Goal: Find specific page/section: Find specific page/section

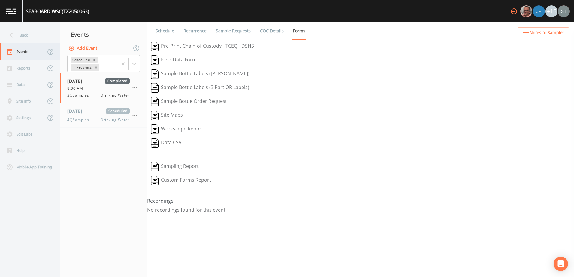
click at [24, 49] on div "Events" at bounding box center [23, 52] width 46 height 17
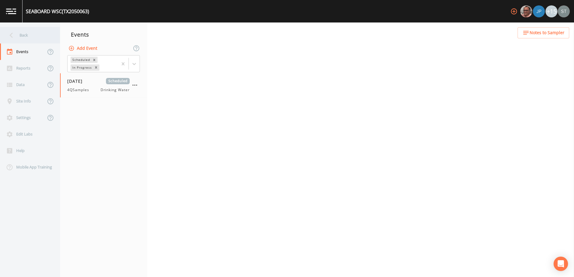
click at [25, 33] on div "Back" at bounding box center [27, 35] width 54 height 17
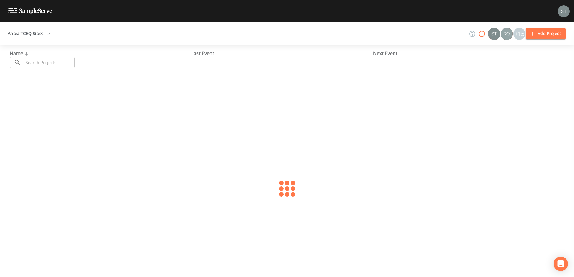
drag, startPoint x: 35, startPoint y: 71, endPoint x: 38, endPoint y: 67, distance: 5.2
click at [37, 69] on div "Name ​ ​ Last Event Next Event" at bounding box center [287, 59] width 574 height 28
click at [36, 60] on input "text" at bounding box center [48, 62] width 51 height 11
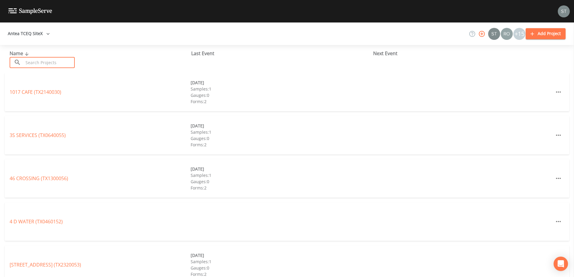
paste input "TX1780017"
click at [36, 62] on input "TX1780017" at bounding box center [48, 62] width 51 height 11
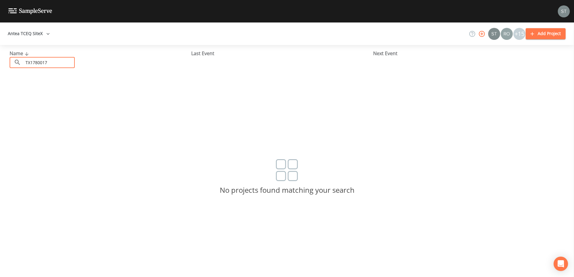
click at [29, 63] on input "TX1780017" at bounding box center [48, 62] width 51 height 11
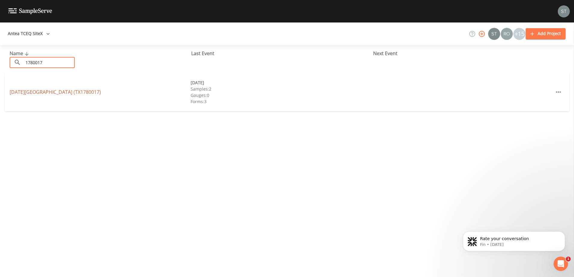
type input "1780017"
click at [69, 93] on link "[DATE][GEOGRAPHIC_DATA] (TX1780017)" at bounding box center [55, 92] width 91 height 7
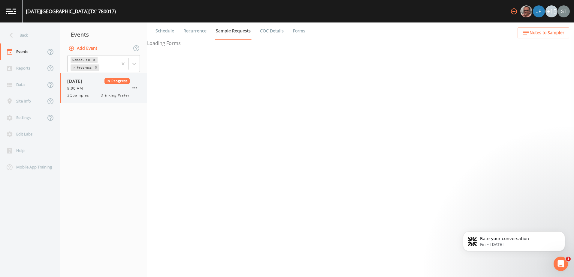
click at [77, 90] on span "9:00 AM" at bounding box center [77, 88] width 20 height 5
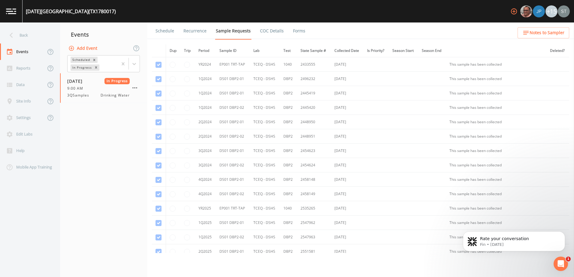
click at [302, 33] on link "Forms" at bounding box center [299, 31] width 14 height 17
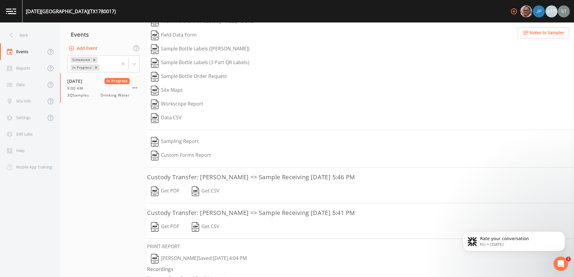
scroll to position [34, 0]
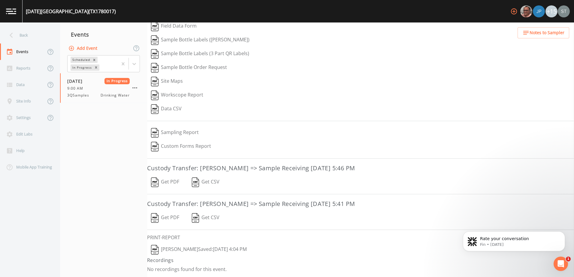
click at [172, 182] on button "Get PDF" at bounding box center [165, 183] width 36 height 14
click at [168, 216] on button "Get PDF" at bounding box center [165, 218] width 36 height 14
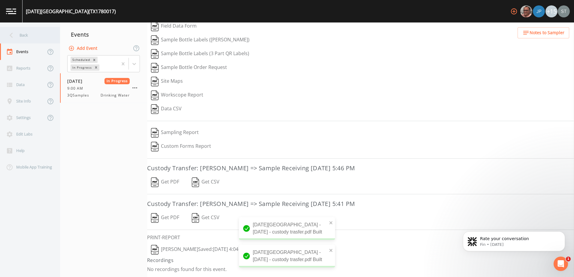
click at [14, 31] on icon at bounding box center [11, 35] width 11 height 11
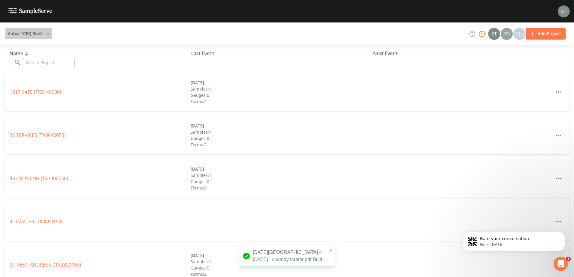
click at [36, 32] on button "Antea TCEQ SiteX" at bounding box center [28, 33] width 47 height 11
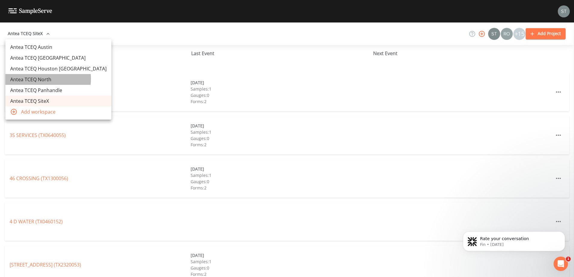
click at [36, 79] on link "Antea TCEQ North" at bounding box center [58, 79] width 106 height 11
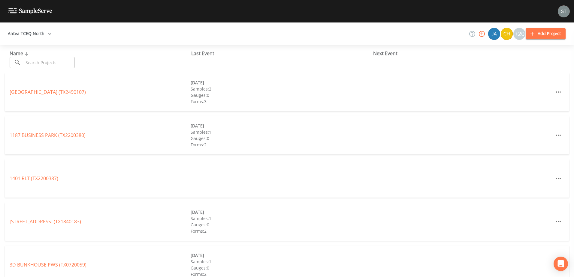
click at [46, 67] on input "text" at bounding box center [48, 62] width 51 height 11
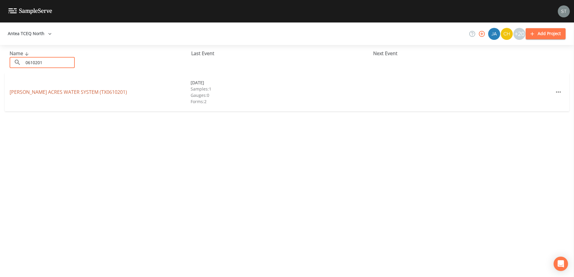
type input "0610201"
click at [47, 91] on link "PONDER ACRES WATER SYSTEM (TX0610201)" at bounding box center [68, 92] width 117 height 7
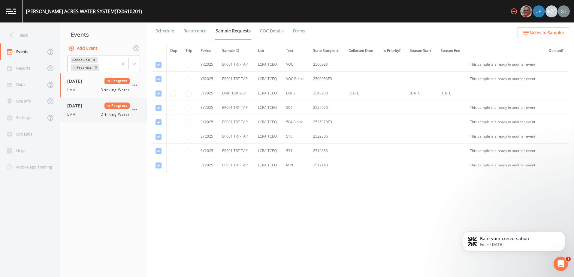
click at [87, 109] on span "[DATE]" at bounding box center [77, 106] width 20 height 6
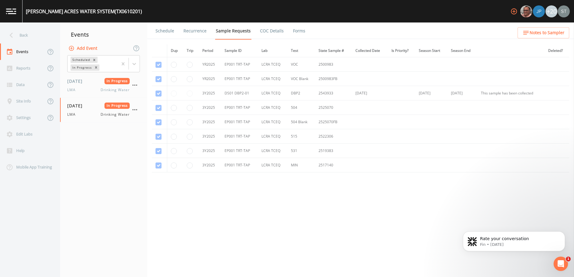
click at [296, 29] on link "Forms" at bounding box center [299, 31] width 14 height 17
